Goal: Use online tool/utility: Utilize a website feature to perform a specific function

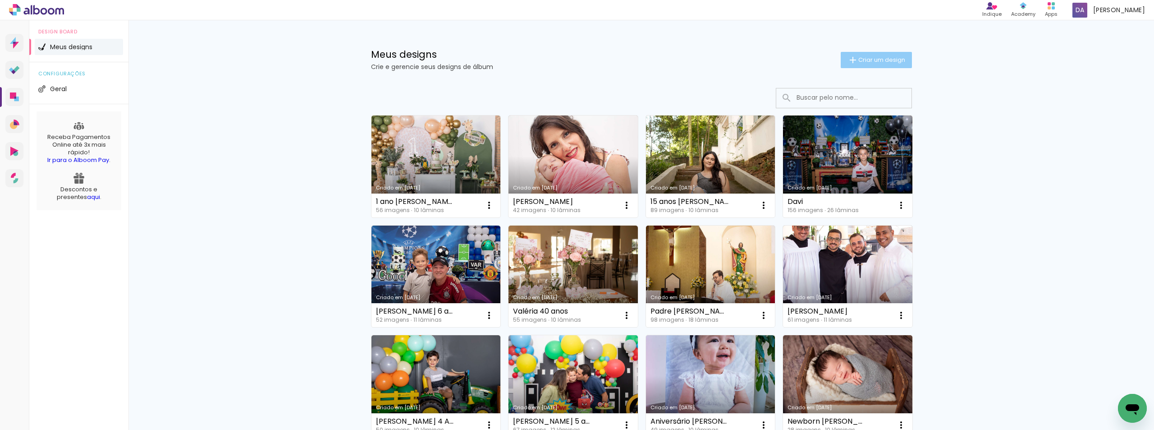
click at [859, 58] on span "Criar um design" at bounding box center [882, 60] width 47 height 6
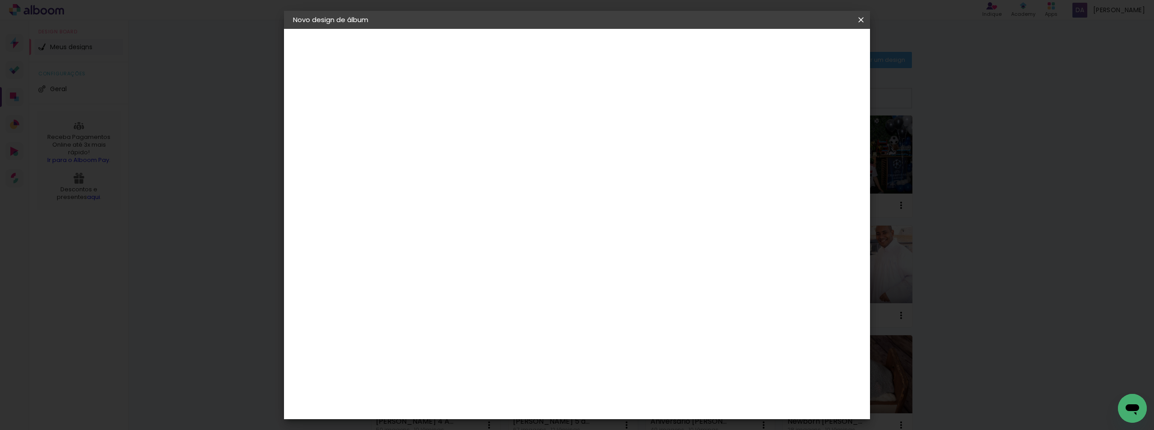
click at [441, 118] on input at bounding box center [441, 121] width 0 height 14
type input "Ordenação Padre [PERSON_NAME]"
type paper-input "Ordenação Padre [PERSON_NAME]"
click at [0, 0] on slot "Avançar" at bounding box center [0, 0] width 0 height 0
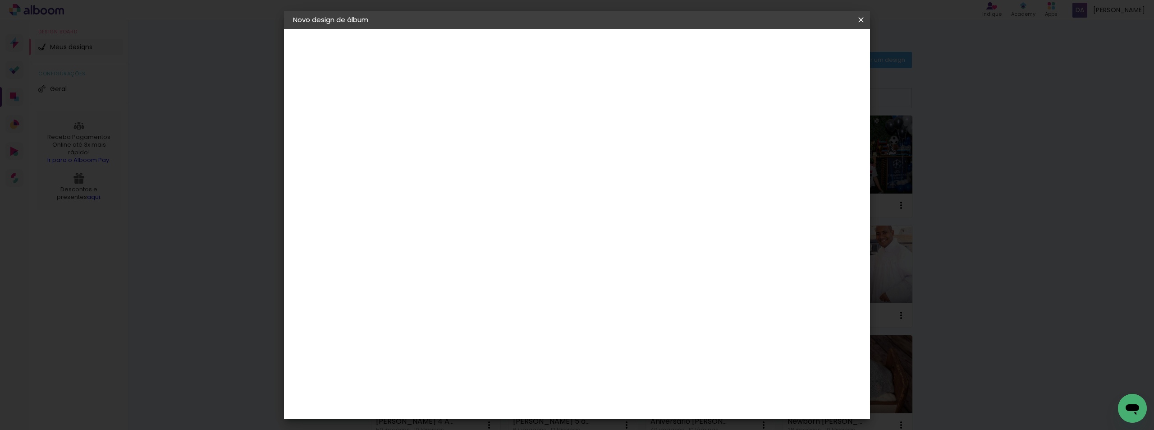
click at [0, 0] on slot "Avançar" at bounding box center [0, 0] width 0 height 0
click at [476, 150] on input "text" at bounding box center [458, 157] width 35 height 14
click at [606, 167] on paper-item "Slim Book" at bounding box center [636, 168] width 180 height 18
type input "Slim Book"
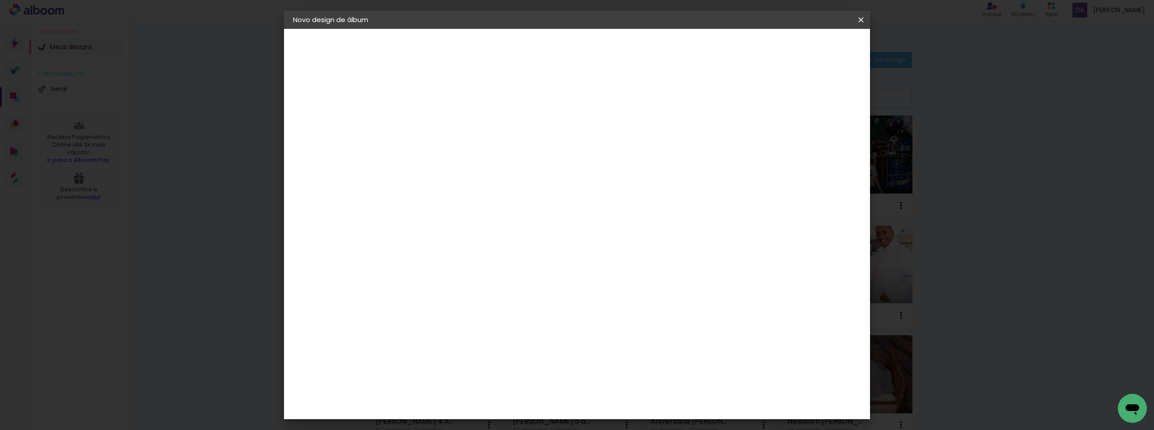
click at [535, 215] on span "20 × 25 cm" at bounding box center [517, 218] width 33 height 18
click at [0, 0] on slot "Avançar" at bounding box center [0, 0] width 0 height 0
click at [805, 51] on span "Iniciar design" at bounding box center [784, 48] width 41 height 6
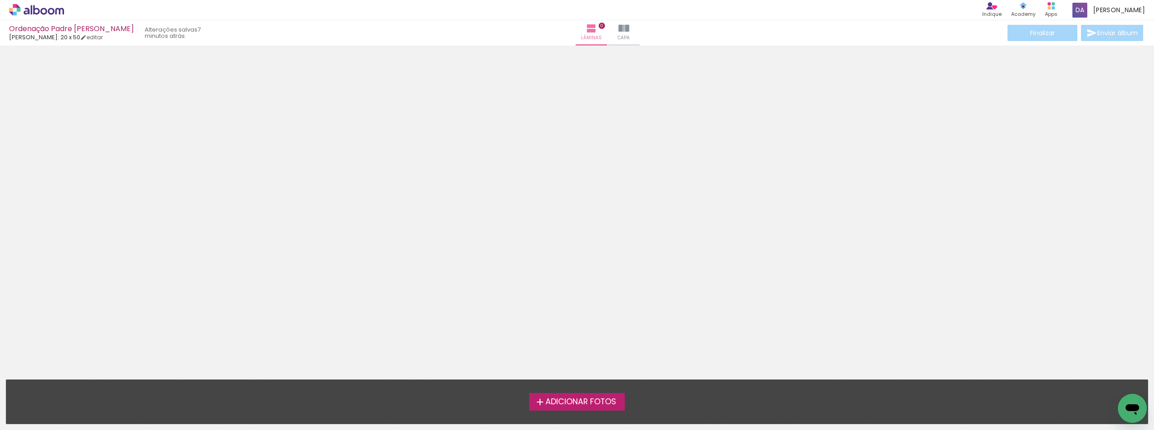
click at [604, 399] on span "Adicionar Fotos" at bounding box center [581, 402] width 71 height 8
click at [0, 0] on input "file" at bounding box center [0, 0] width 0 height 0
